Goal: Information Seeking & Learning: Learn about a topic

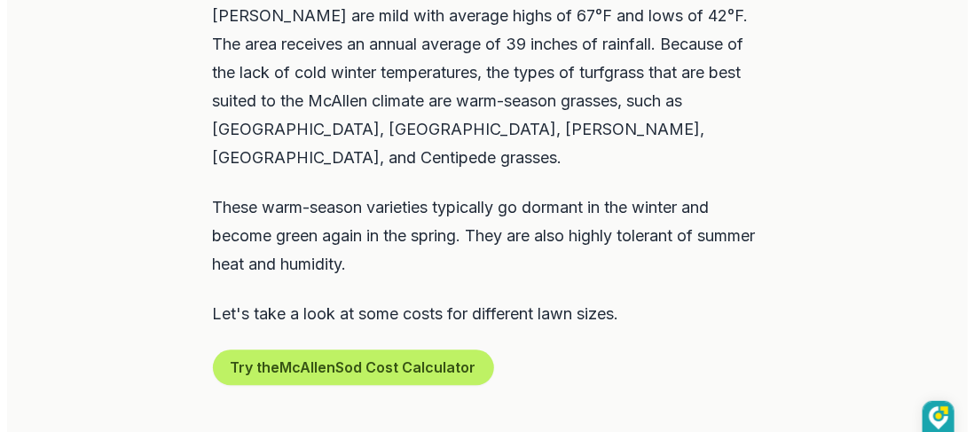
scroll to position [1153, 0]
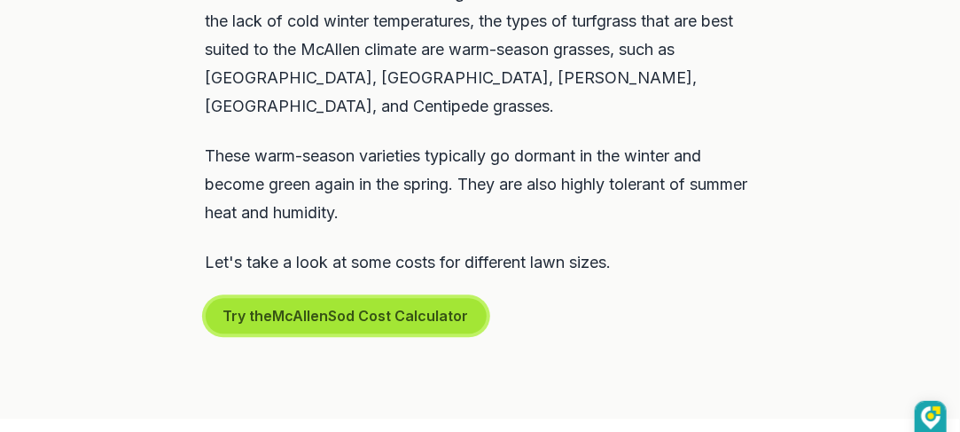
click at [334, 298] on button "Try the McAllen Sod Cost Calculator" at bounding box center [346, 315] width 281 height 35
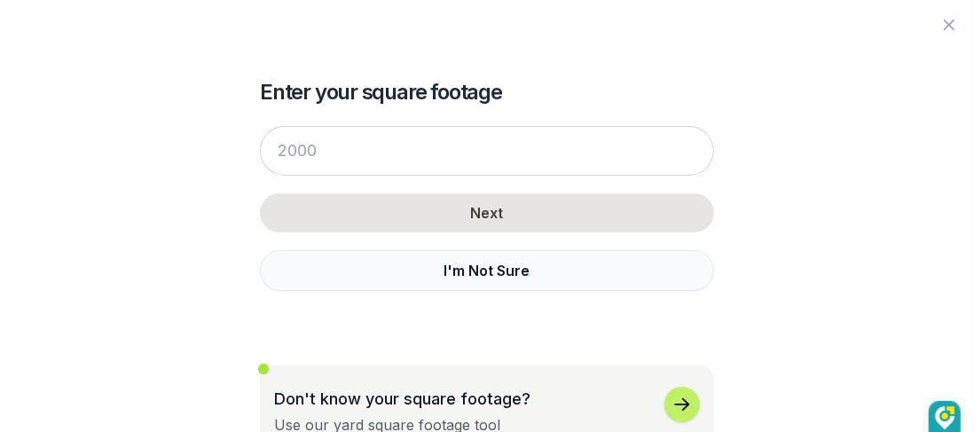
click at [475, 268] on button "I'm Not Sure" at bounding box center [487, 270] width 454 height 41
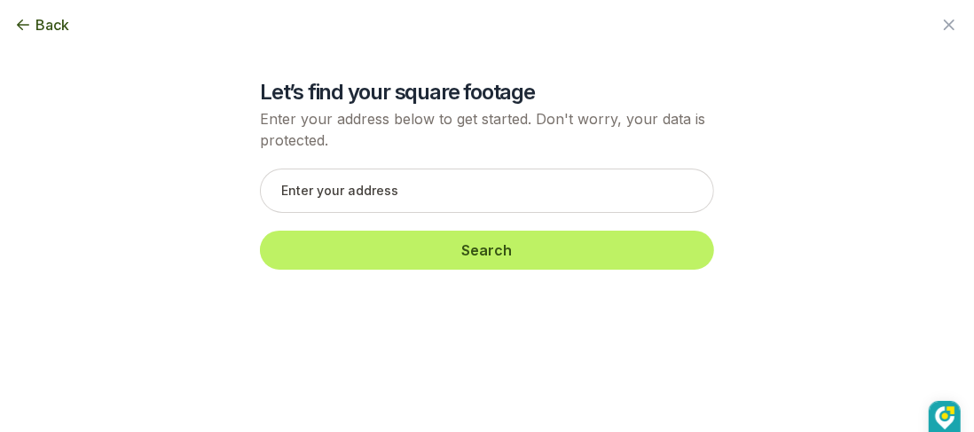
click at [43, 28] on span "Back" at bounding box center [52, 24] width 34 height 21
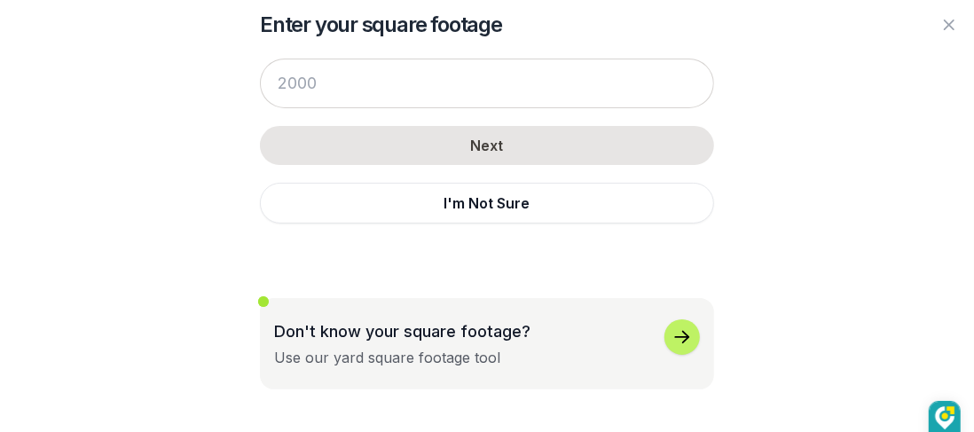
scroll to position [129, 0]
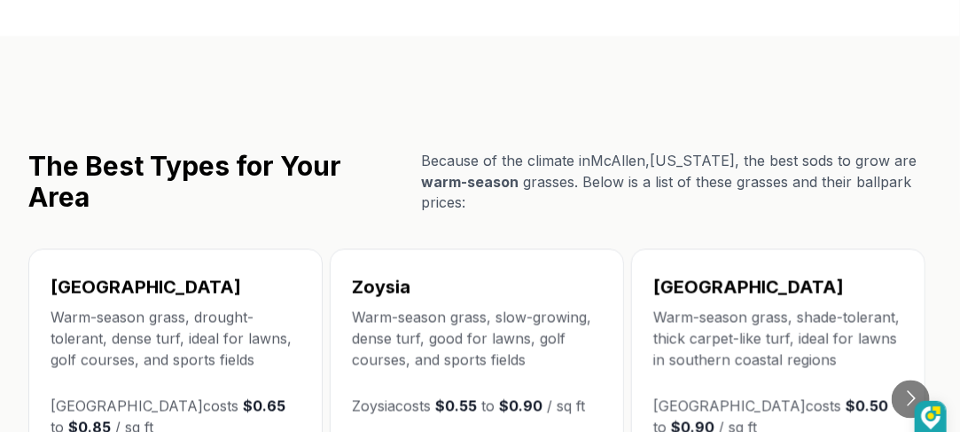
scroll to position [3193, 0]
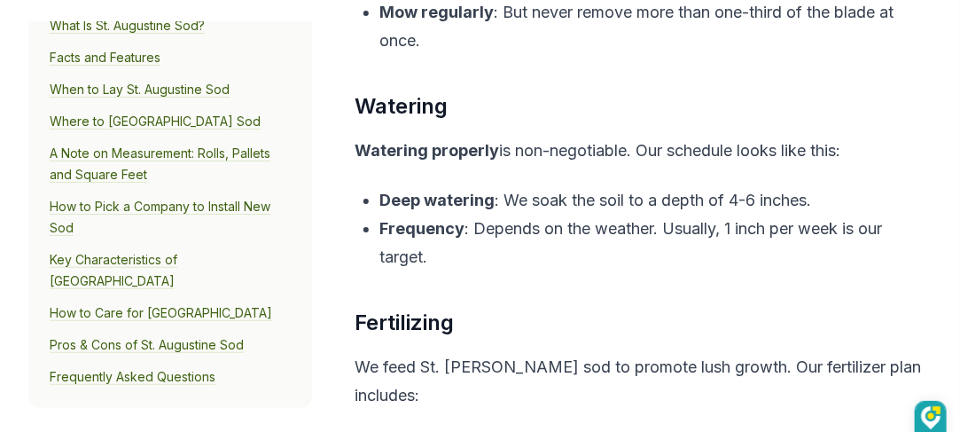
scroll to position [79, 0]
